Goal: Task Accomplishment & Management: Use online tool/utility

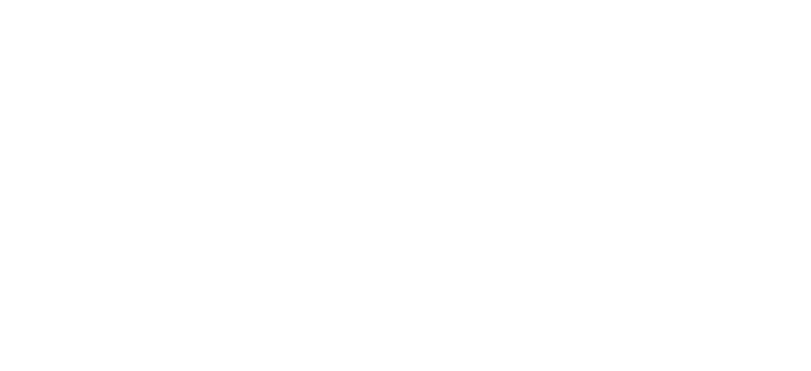
click at [758, 0] on html at bounding box center [405, 0] width 811 height 0
click at [752, 0] on html at bounding box center [405, 0] width 811 height 0
click at [751, 0] on html at bounding box center [405, 0] width 811 height 0
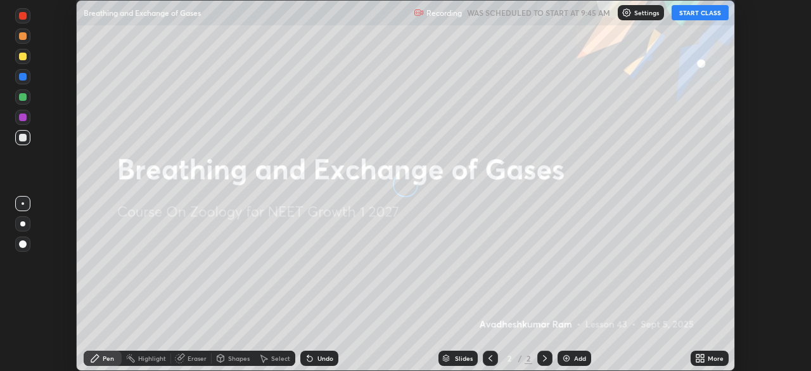
scroll to position [371, 810]
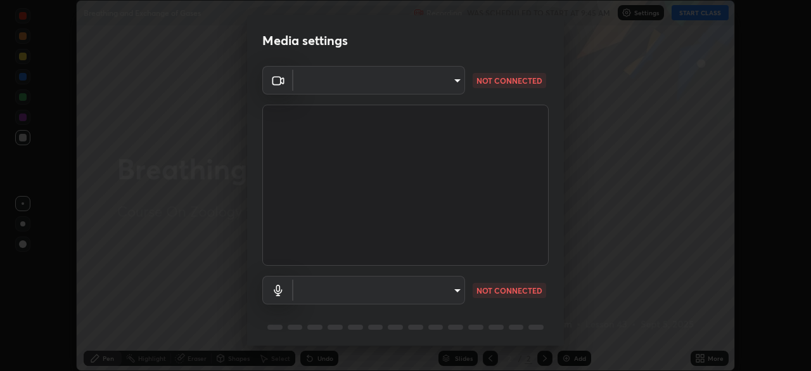
type input "09f294524f3521c037d78ee7cdb71511b6c9344afeed810a356f0d23342d5398"
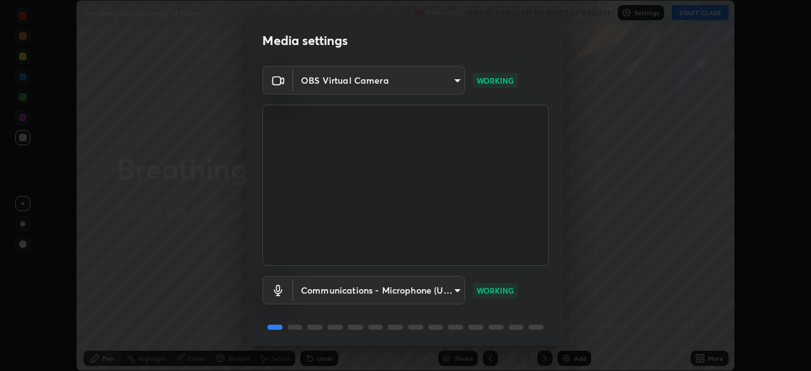
click at [448, 288] on body "Erase all Breathing and Exchange of Gases Recording WAS SCHEDULED TO START AT 9…" at bounding box center [405, 185] width 811 height 371
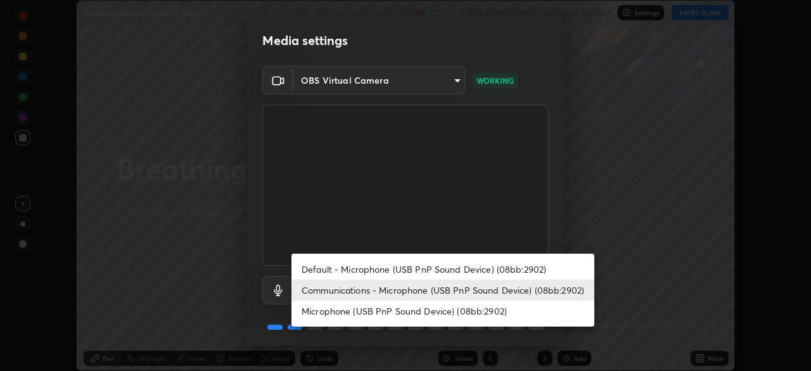
click at [436, 269] on li "Default - Microphone (USB PnP Sound Device) (08bb:2902)" at bounding box center [442, 268] width 303 height 21
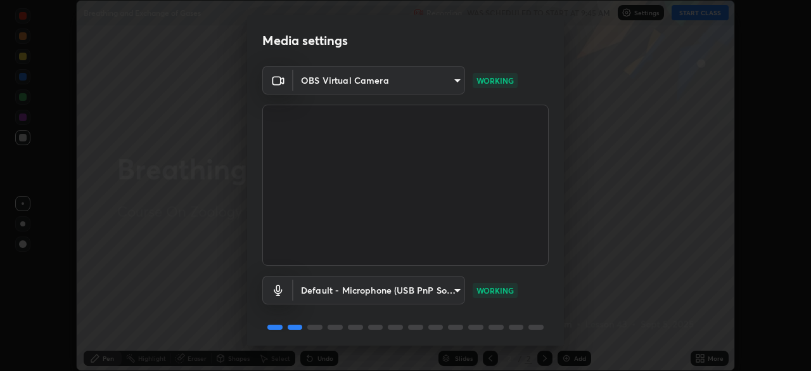
type input "default"
click at [437, 78] on body "Erase all Breathing and Exchange of Gases Recording WAS SCHEDULED TO START AT 9…" at bounding box center [405, 185] width 811 height 371
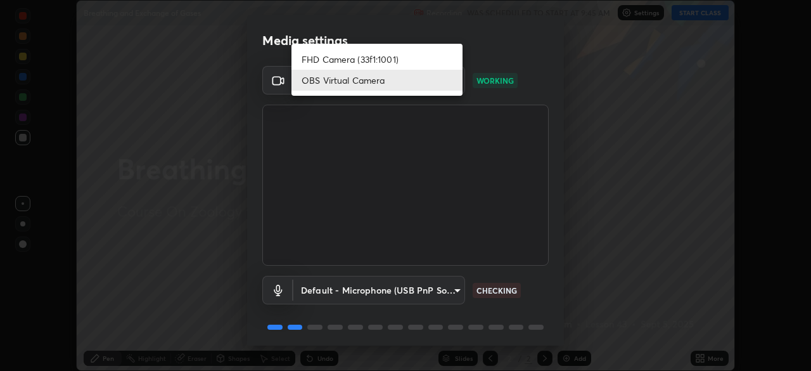
click at [423, 86] on li "OBS Virtual Camera" at bounding box center [376, 80] width 171 height 21
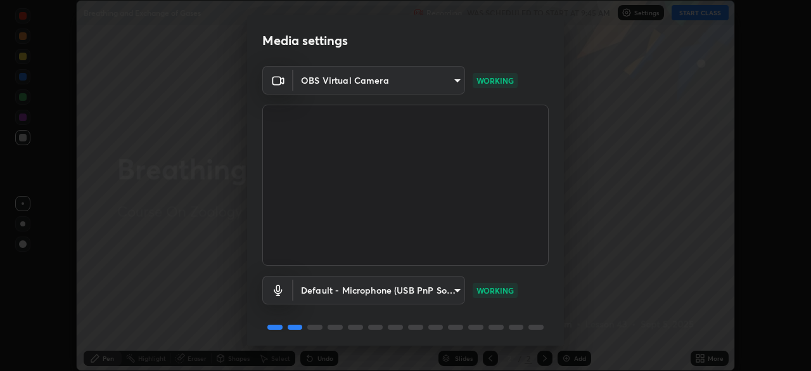
scroll to position [45, 0]
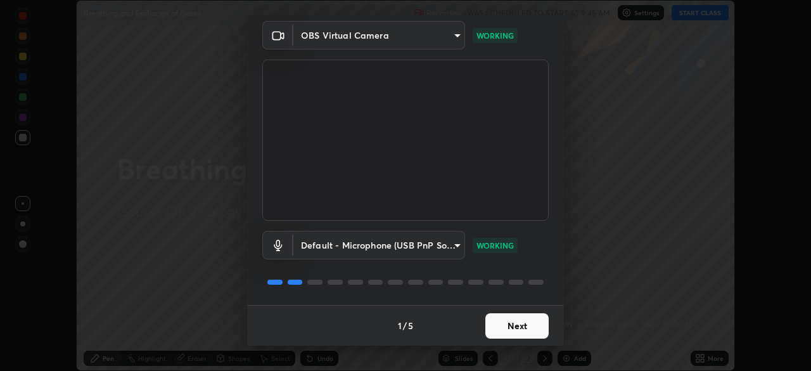
click at [514, 326] on button "Next" at bounding box center [516, 325] width 63 height 25
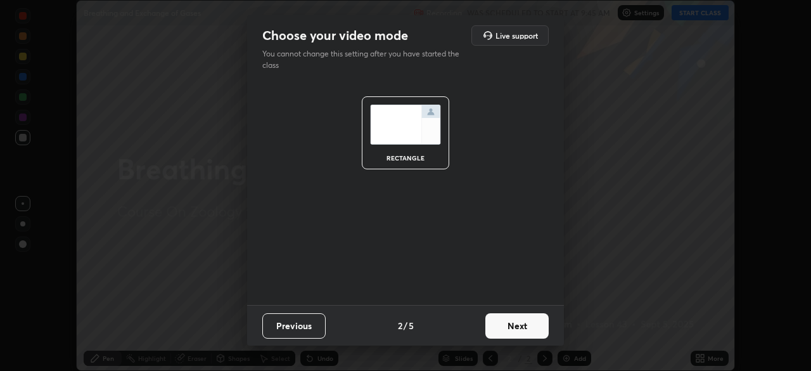
scroll to position [0, 0]
click at [524, 327] on button "Next" at bounding box center [516, 325] width 63 height 25
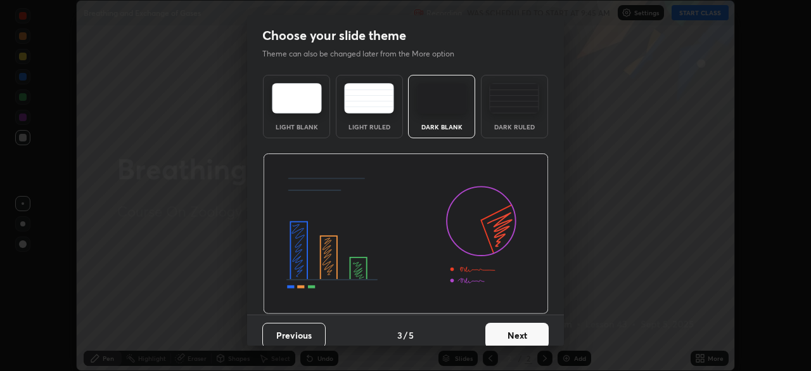
click at [516, 124] on div "Dark Ruled" at bounding box center [514, 127] width 51 height 6
click at [520, 331] on button "Next" at bounding box center [516, 334] width 63 height 25
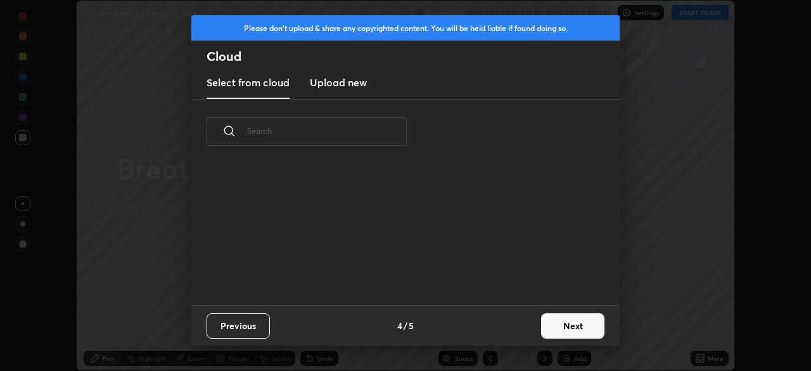
click at [559, 327] on button "Next" at bounding box center [572, 325] width 63 height 25
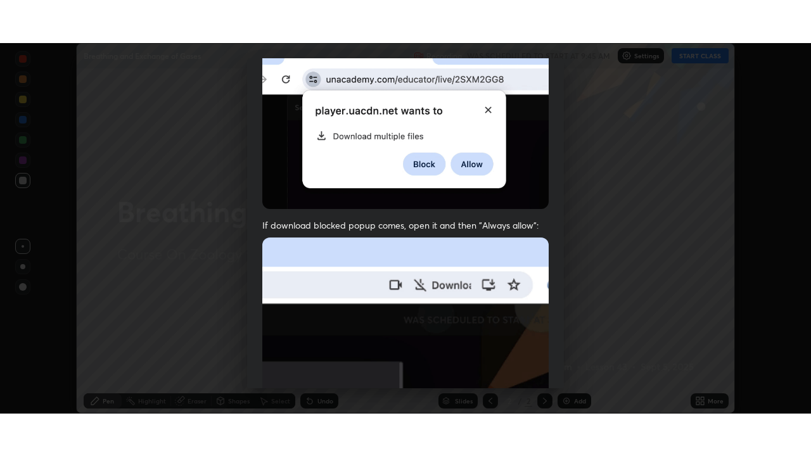
scroll to position [303, 0]
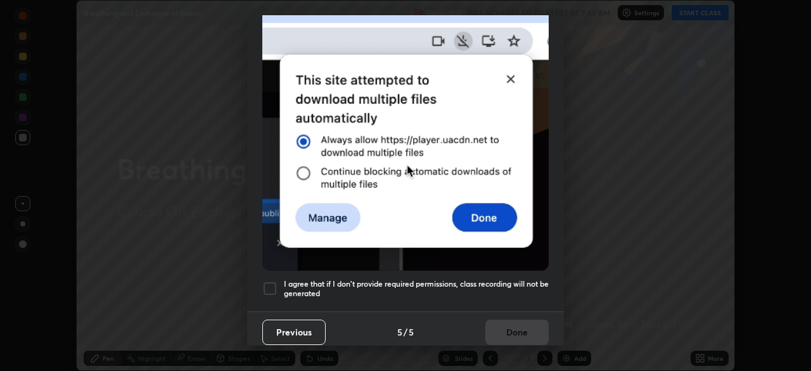
click at [466, 291] on h5 "I agree that if I don't provide required permissions, class recording will not …" at bounding box center [416, 289] width 265 height 20
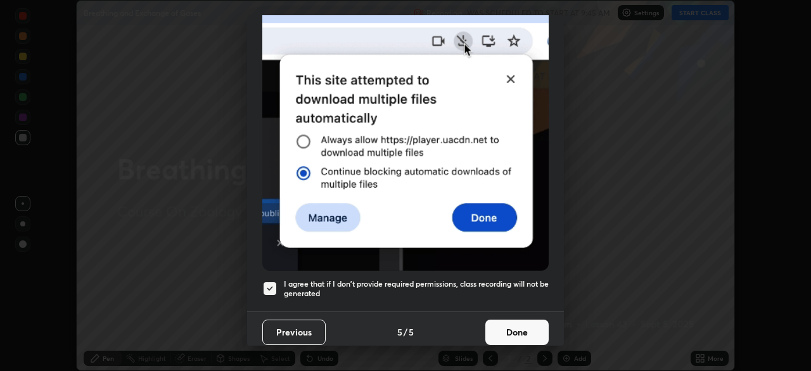
click at [515, 322] on button "Done" at bounding box center [516, 331] width 63 height 25
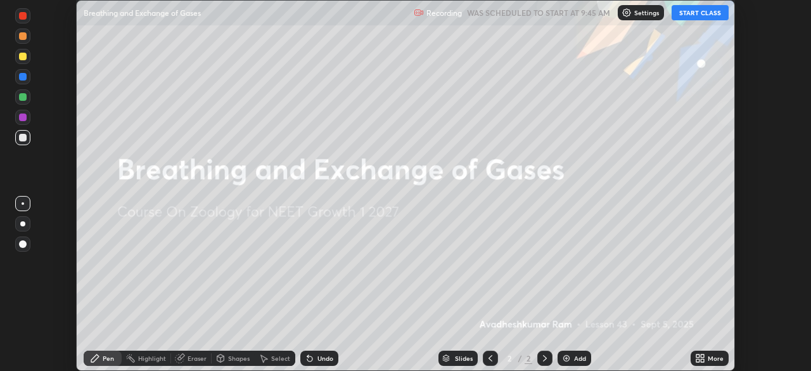
click at [696, 14] on button "START CLASS" at bounding box center [699, 12] width 57 height 15
click at [710, 360] on div "More" at bounding box center [715, 358] width 16 height 6
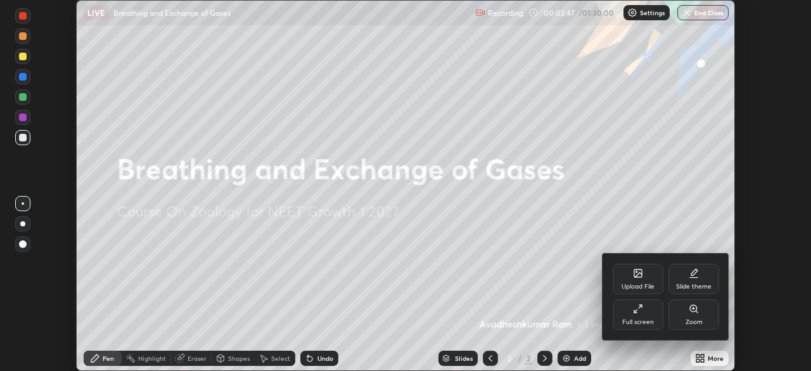
click at [652, 315] on div "Full screen" at bounding box center [637, 314] width 51 height 30
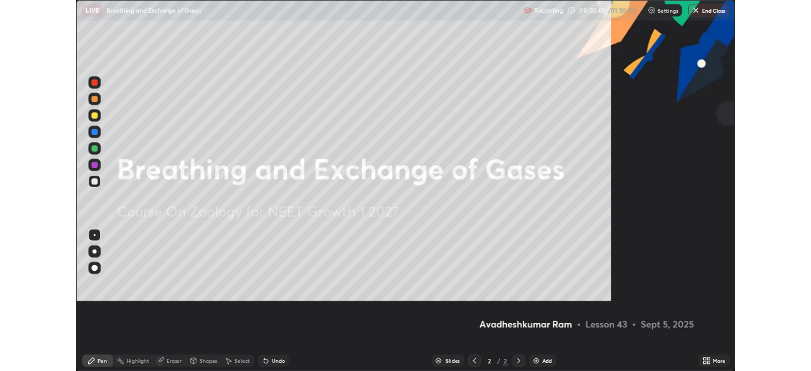
scroll to position [456, 811]
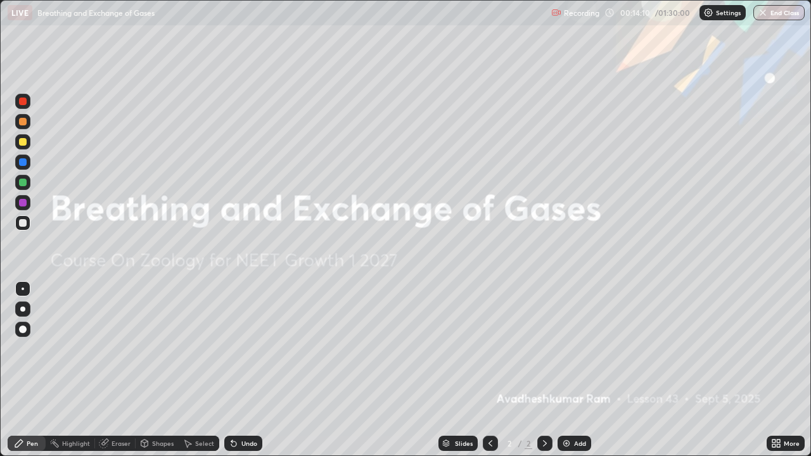
click at [778, 370] on icon at bounding box center [778, 441] width 3 height 3
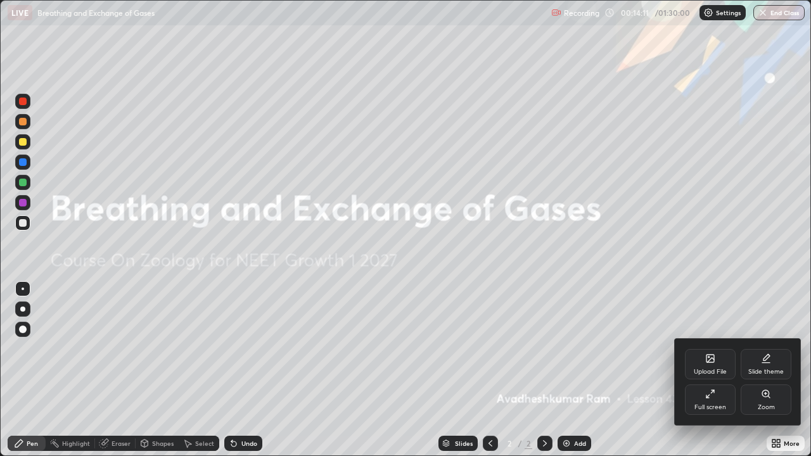
click at [703, 370] on div "Full screen" at bounding box center [710, 407] width 32 height 6
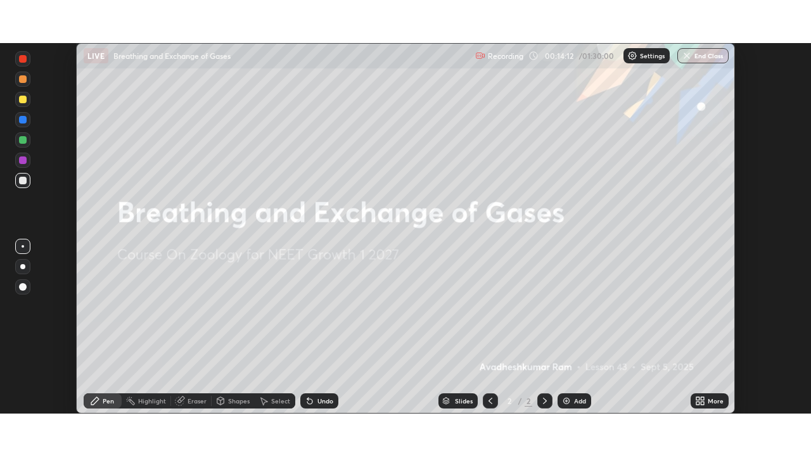
scroll to position [62967, 62527]
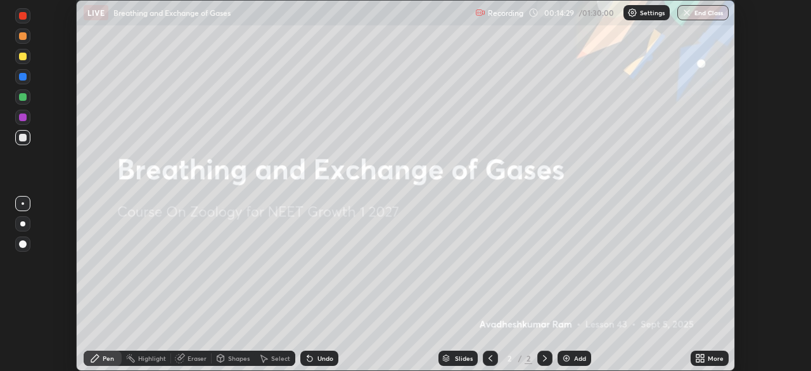
click at [701, 357] on icon at bounding box center [702, 355] width 3 height 3
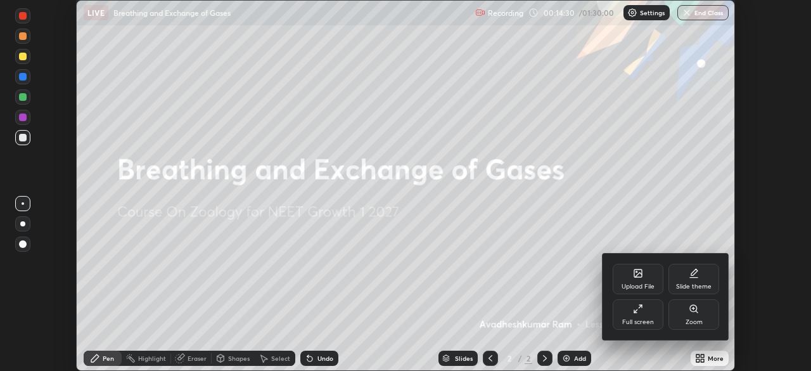
click at [649, 315] on div "Full screen" at bounding box center [637, 314] width 51 height 30
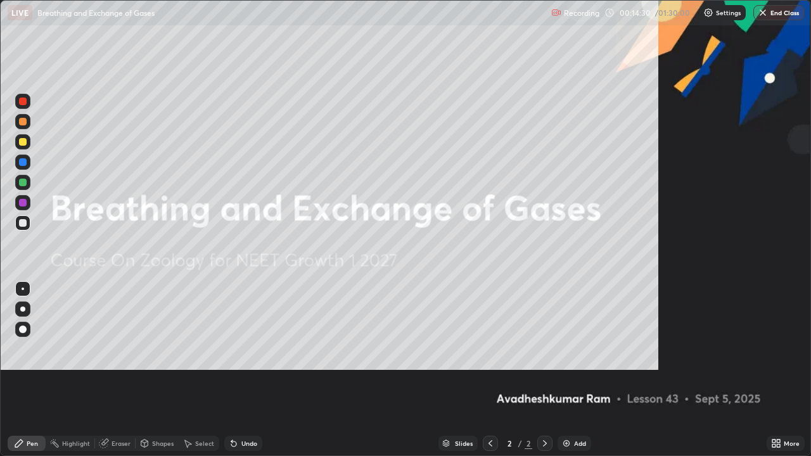
scroll to position [456, 811]
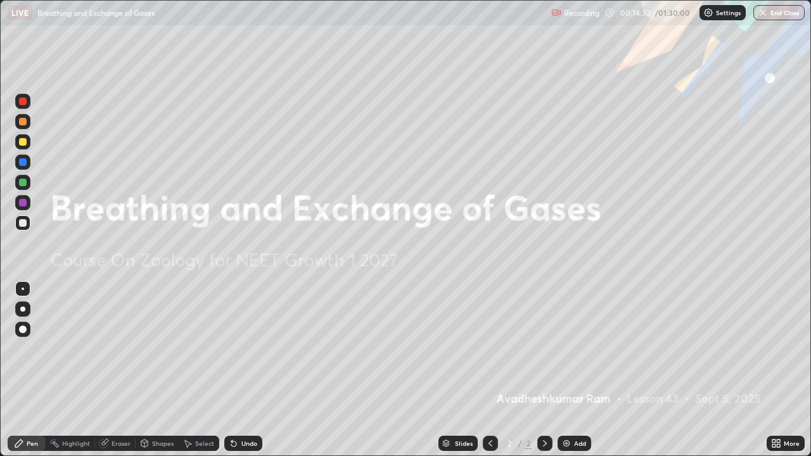
click at [574, 370] on div "Add" at bounding box center [580, 443] width 12 height 6
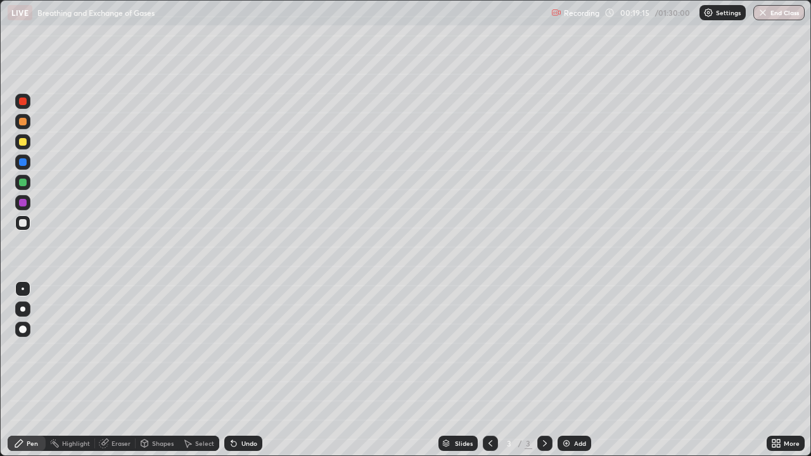
click at [28, 106] on div at bounding box center [22, 101] width 15 height 15
click at [23, 327] on div at bounding box center [23, 330] width 8 height 8
click at [250, 370] on div "Undo" at bounding box center [243, 443] width 38 height 15
click at [23, 289] on div at bounding box center [23, 289] width 3 height 3
click at [21, 225] on div at bounding box center [23, 223] width 8 height 8
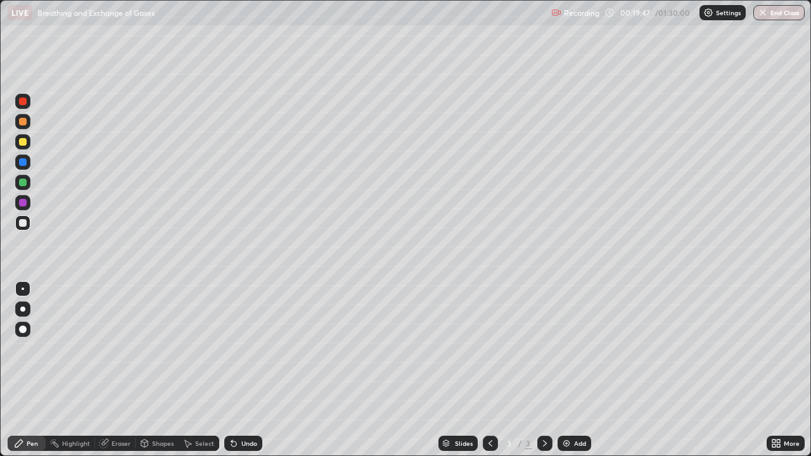
click at [22, 140] on div at bounding box center [23, 142] width 8 height 8
click at [198, 370] on div "Select" at bounding box center [204, 443] width 19 height 6
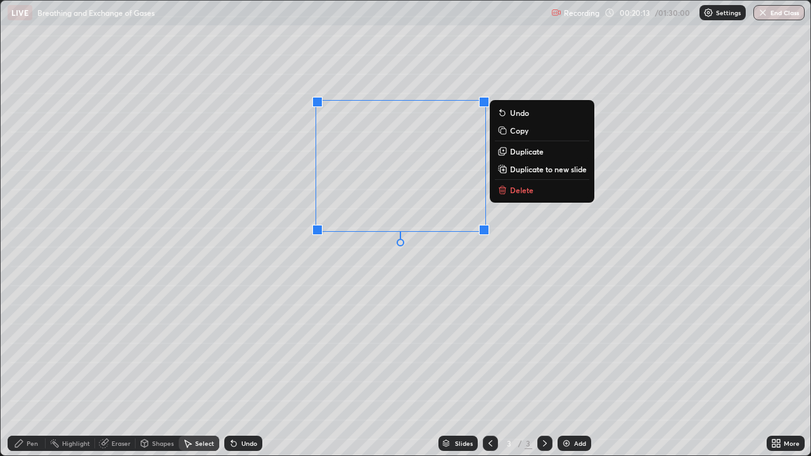
click at [523, 148] on p "Duplicate" at bounding box center [527, 151] width 34 height 10
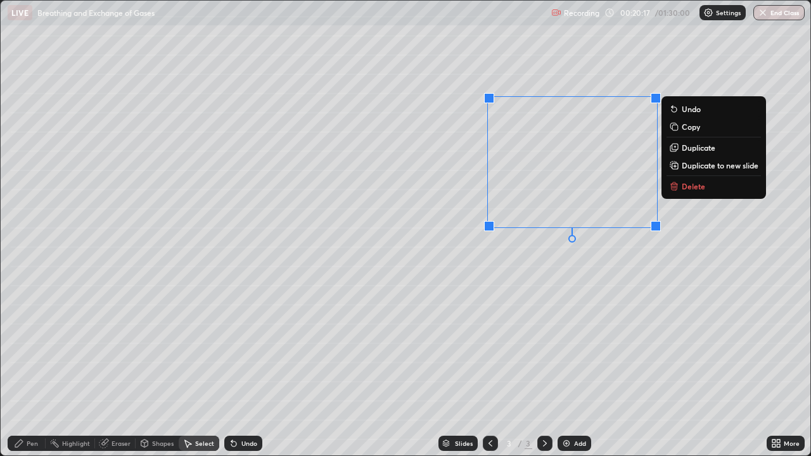
click at [208, 370] on div "0 ° Undo Copy Duplicate Duplicate to new slide Delete" at bounding box center [405, 228] width 809 height 455
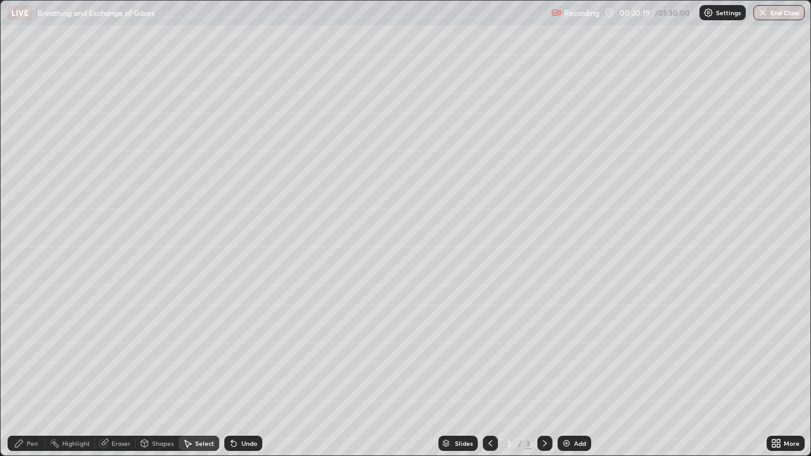
click at [115, 370] on div "Eraser" at bounding box center [115, 443] width 41 height 15
click at [35, 370] on div "Pen" at bounding box center [32, 443] width 11 height 6
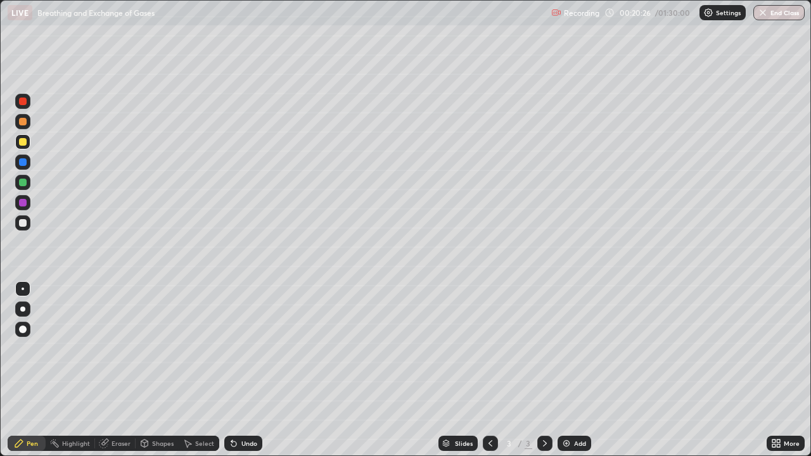
click at [23, 102] on div at bounding box center [23, 102] width 8 height 8
click at [28, 334] on div at bounding box center [22, 329] width 15 height 15
click at [29, 296] on div at bounding box center [22, 289] width 15 height 20
click at [20, 141] on div at bounding box center [23, 142] width 8 height 8
click at [114, 370] on div "Eraser" at bounding box center [120, 443] width 19 height 6
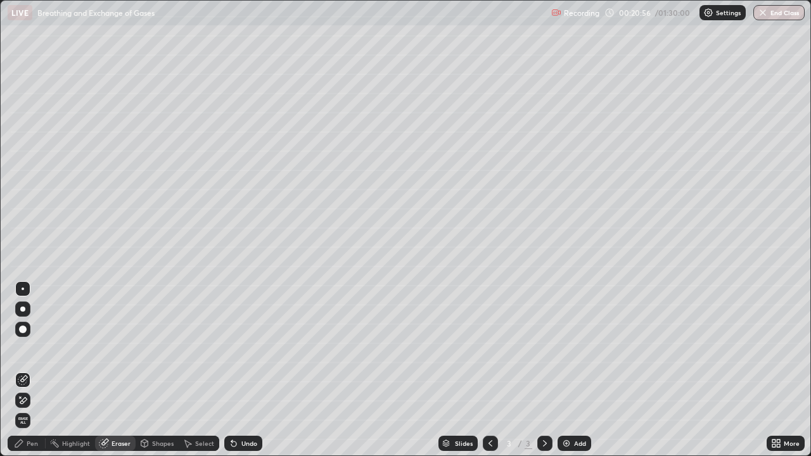
click at [243, 370] on div "Undo" at bounding box center [249, 443] width 16 height 6
click at [23, 370] on icon at bounding box center [19, 443] width 10 height 10
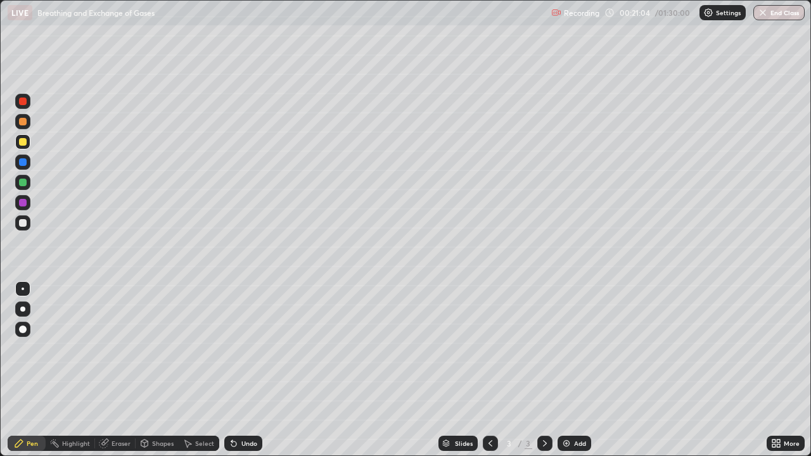
click at [27, 227] on div at bounding box center [22, 222] width 15 height 15
click at [124, 370] on div "Eraser" at bounding box center [120, 443] width 19 height 6
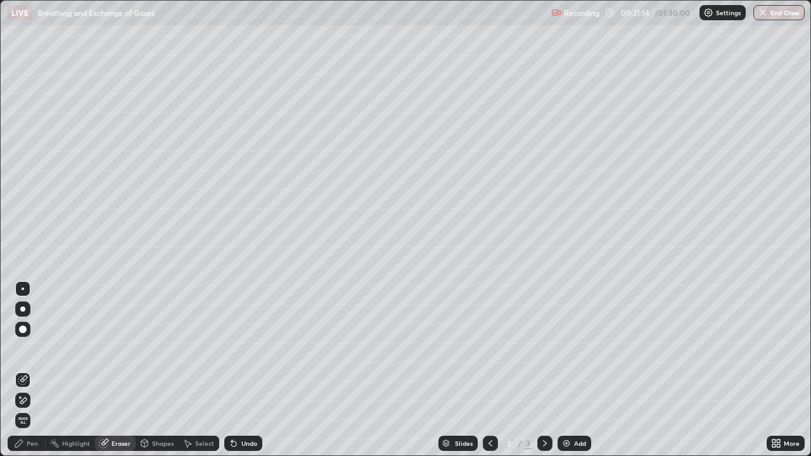
click at [24, 370] on div "Pen" at bounding box center [27, 443] width 38 height 15
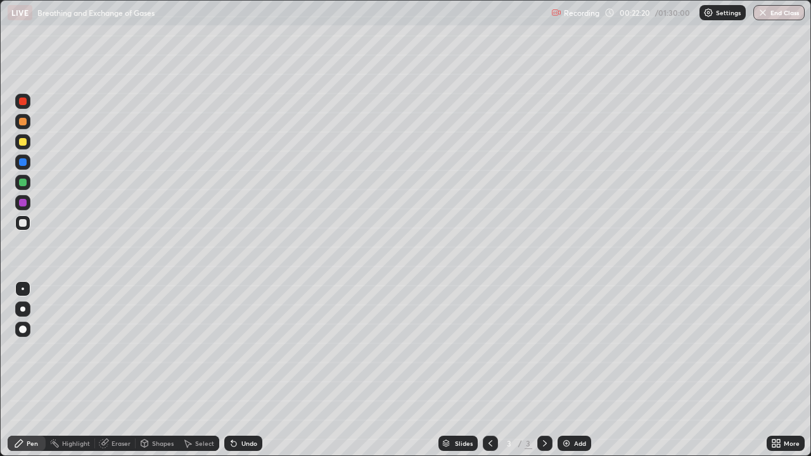
click at [22, 144] on div at bounding box center [23, 142] width 8 height 8
click at [23, 162] on div at bounding box center [23, 162] width 8 height 8
click at [21, 225] on div at bounding box center [23, 223] width 8 height 8
click at [26, 143] on div at bounding box center [23, 142] width 8 height 8
click at [113, 370] on div "Eraser" at bounding box center [120, 443] width 19 height 6
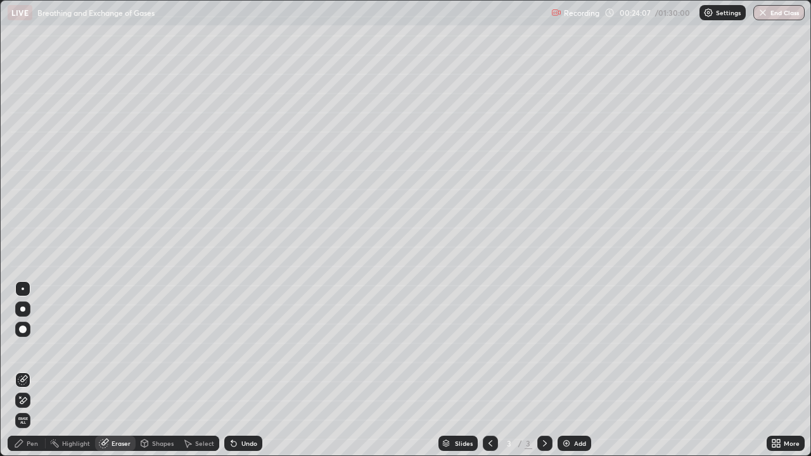
click at [28, 370] on div "Pen" at bounding box center [32, 443] width 11 height 6
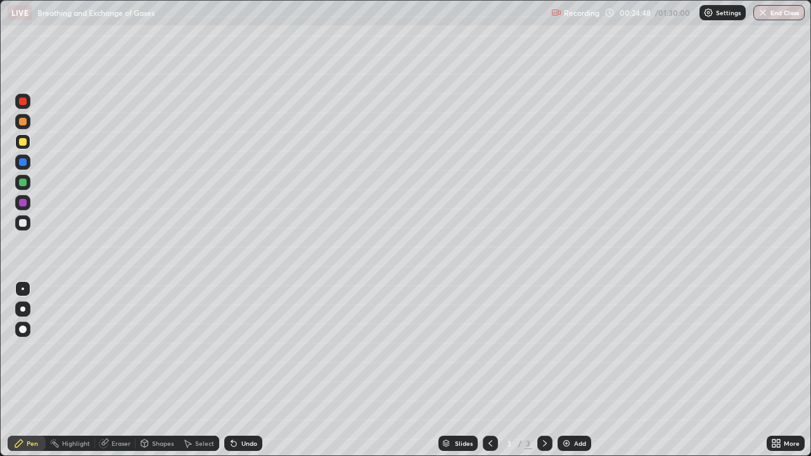
click at [232, 370] on icon at bounding box center [233, 443] width 5 height 5
click at [235, 370] on icon at bounding box center [234, 443] width 10 height 10
click at [247, 370] on div "Undo" at bounding box center [249, 443] width 16 height 6
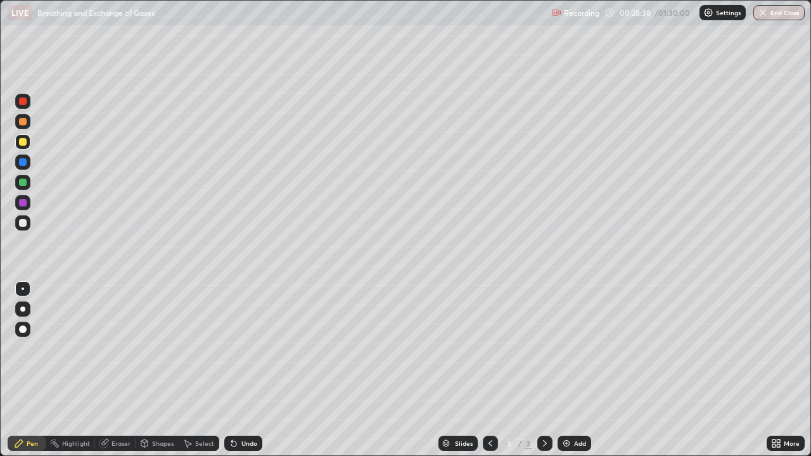
click at [113, 370] on div "Eraser" at bounding box center [120, 443] width 19 height 6
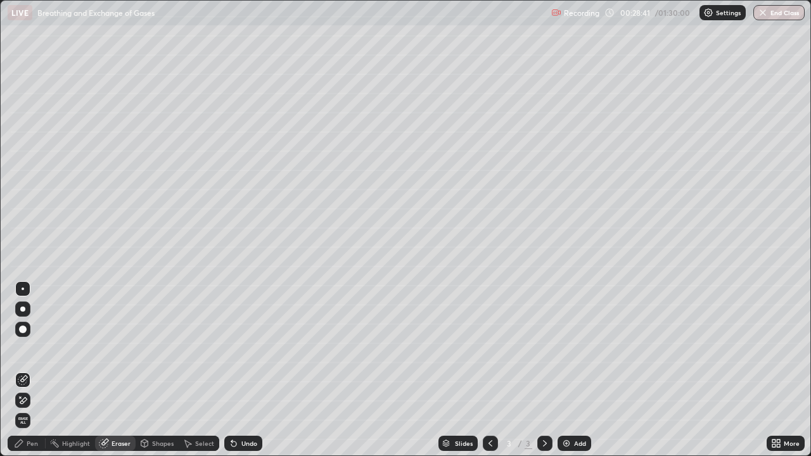
click at [29, 370] on div "Pen" at bounding box center [32, 443] width 11 height 6
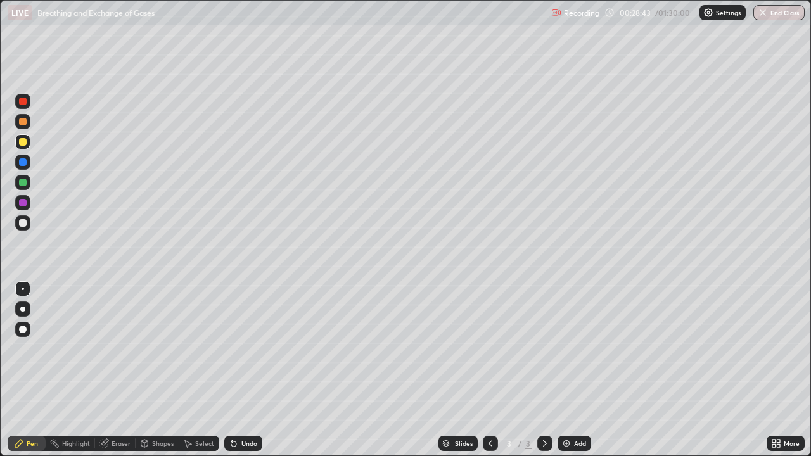
click at [156, 370] on div "Shapes" at bounding box center [163, 443] width 22 height 6
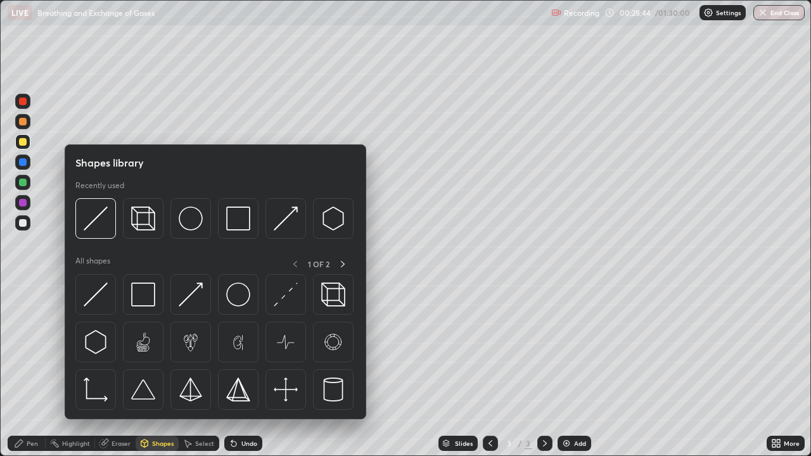
click at [114, 370] on div "Eraser" at bounding box center [120, 443] width 19 height 6
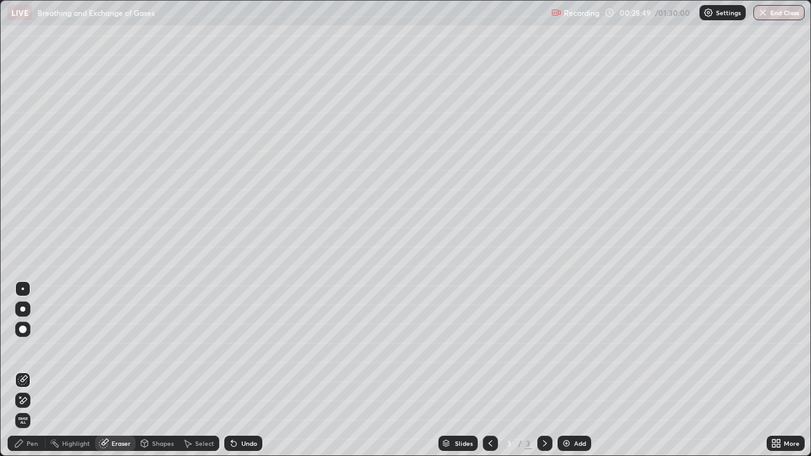
click at [29, 370] on div "Pen" at bounding box center [32, 443] width 11 height 6
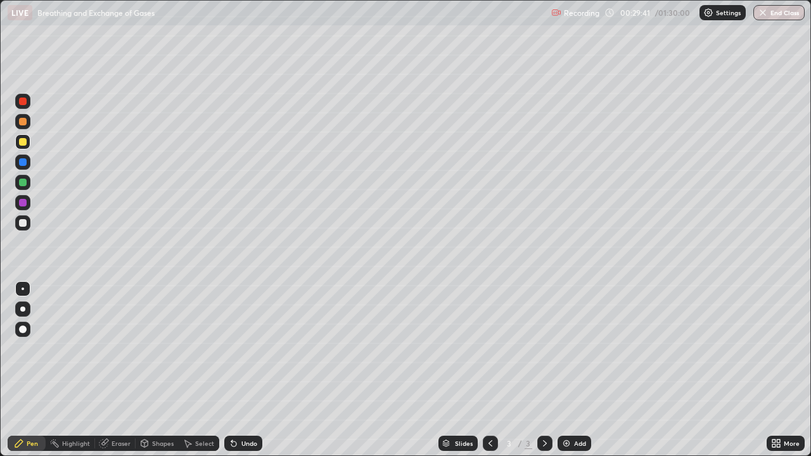
click at [244, 370] on div "Undo" at bounding box center [249, 443] width 16 height 6
click at [22, 163] on div at bounding box center [23, 162] width 8 height 8
click at [20, 222] on div at bounding box center [23, 223] width 8 height 8
click at [108, 370] on icon at bounding box center [104, 443] width 10 height 10
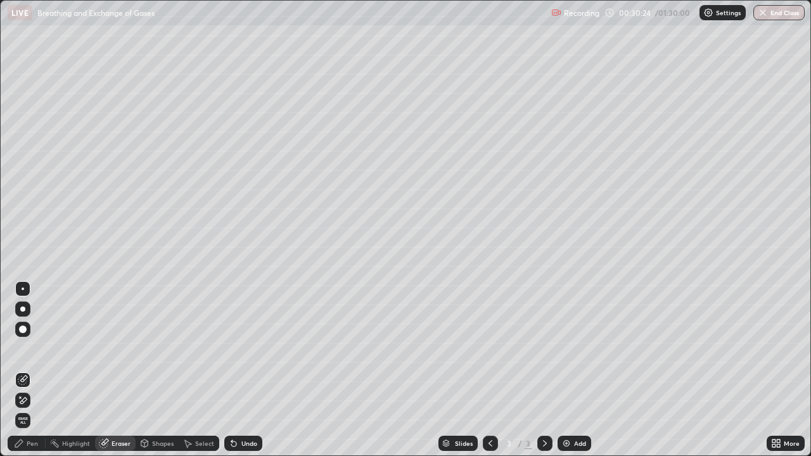
click at [21, 370] on icon at bounding box center [19, 443] width 10 height 10
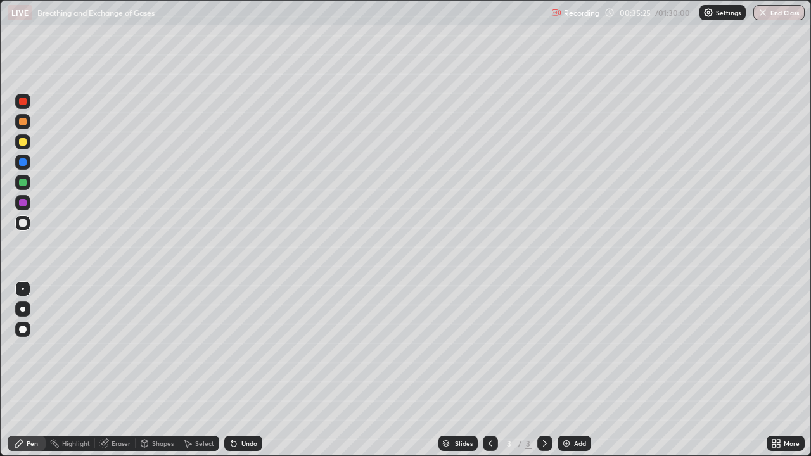
click at [775, 13] on button "End Class" at bounding box center [778, 12] width 51 height 15
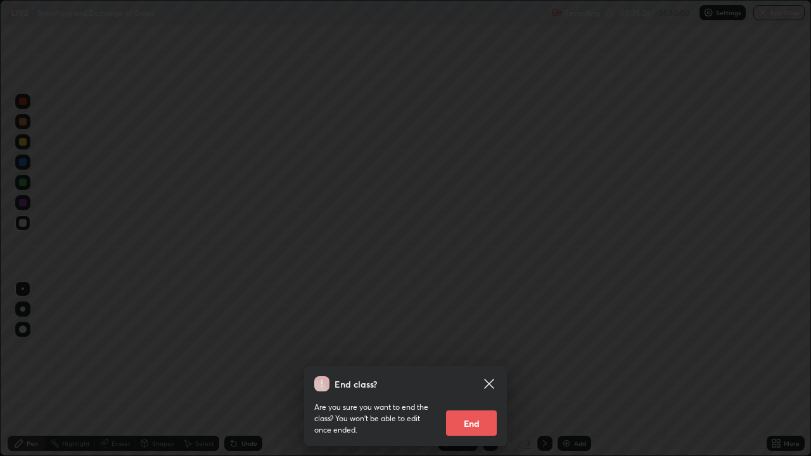
click at [462, 370] on button "End" at bounding box center [471, 422] width 51 height 25
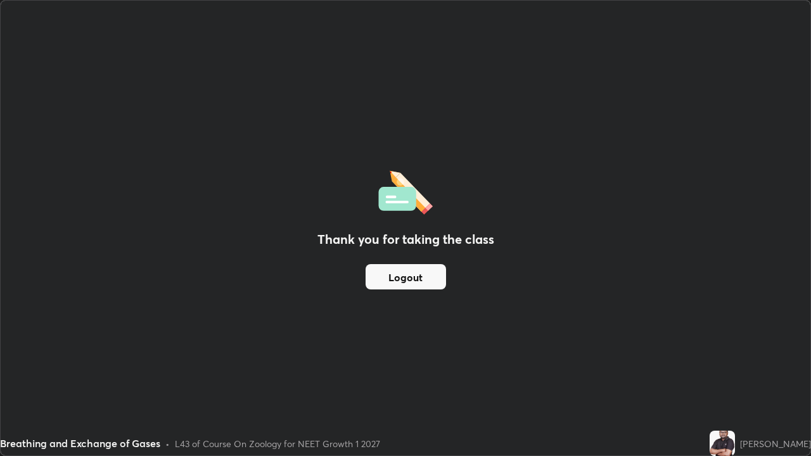
click at [429, 277] on button "Logout" at bounding box center [405, 276] width 80 height 25
